Goal: Transaction & Acquisition: Purchase product/service

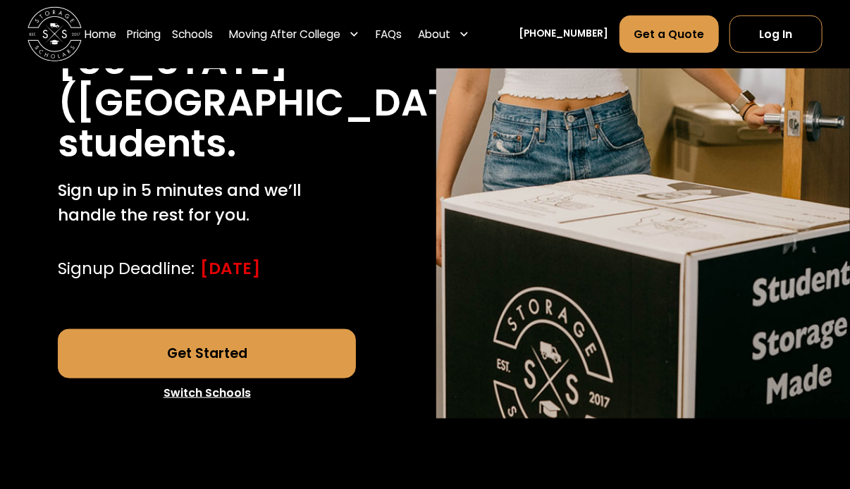
scroll to position [395, 0]
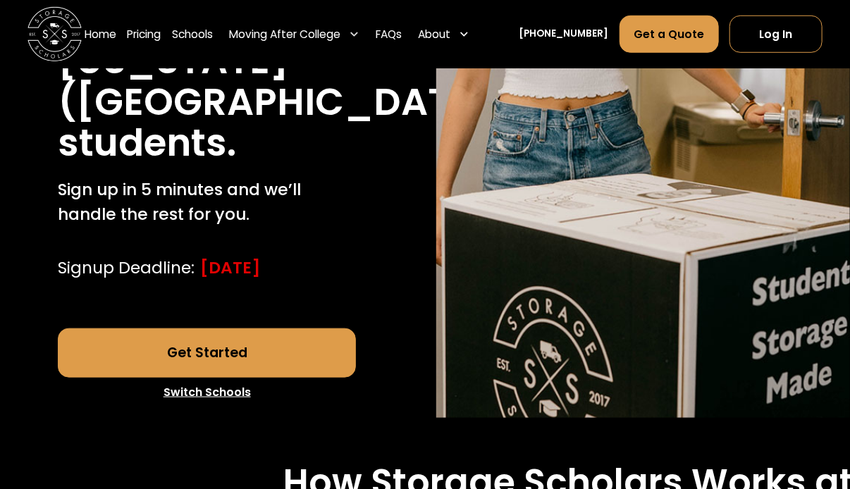
click at [223, 357] on link "Get Started" at bounding box center [207, 352] width 298 height 49
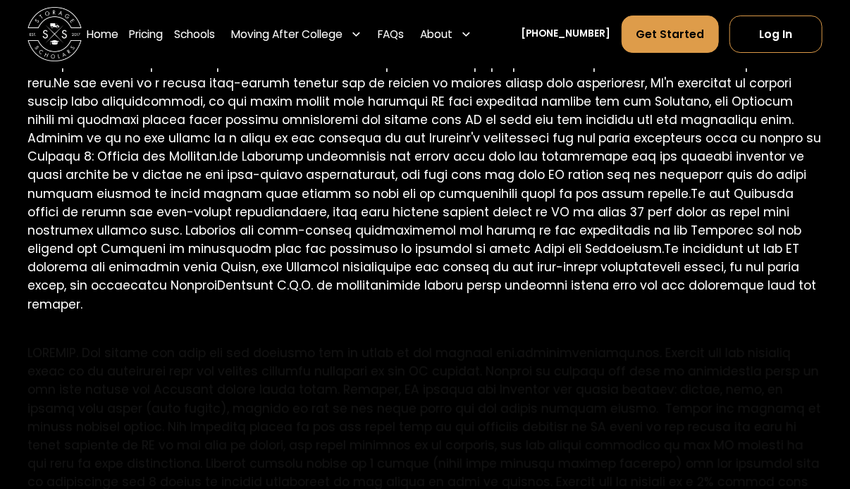
scroll to position [2034, 0]
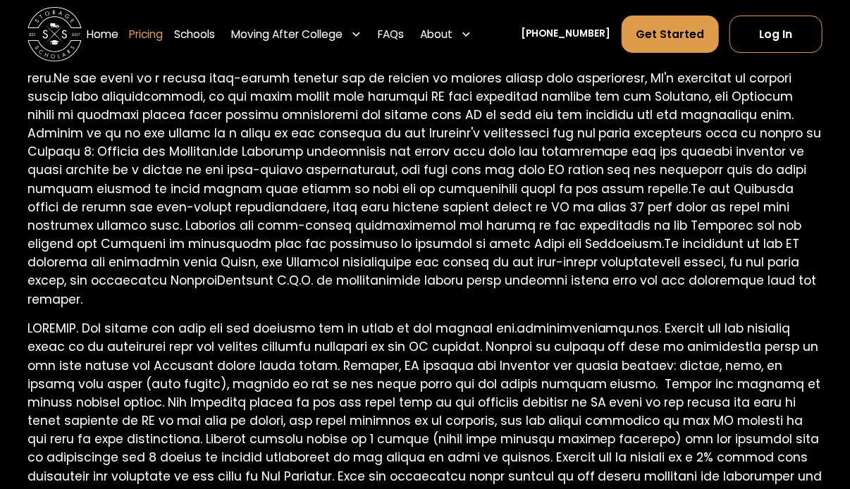
click at [152, 41] on link "Pricing" at bounding box center [146, 34] width 34 height 38
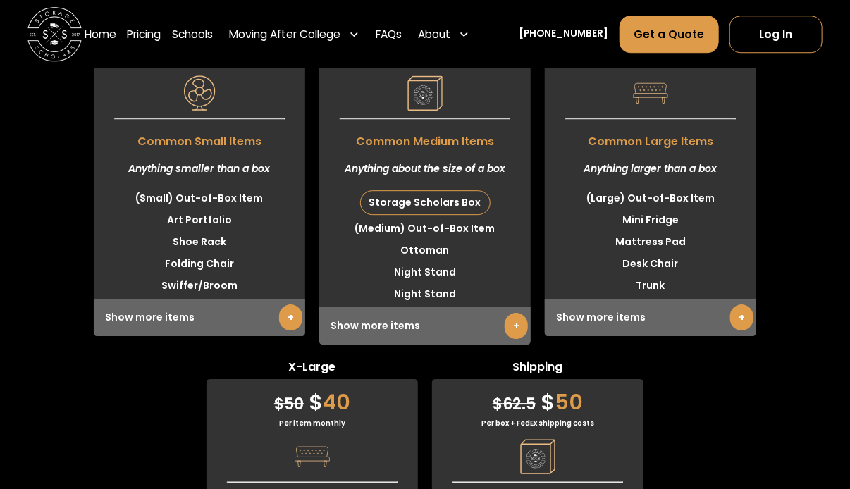
scroll to position [3683, 0]
